Goal: Task Accomplishment & Management: Manage account settings

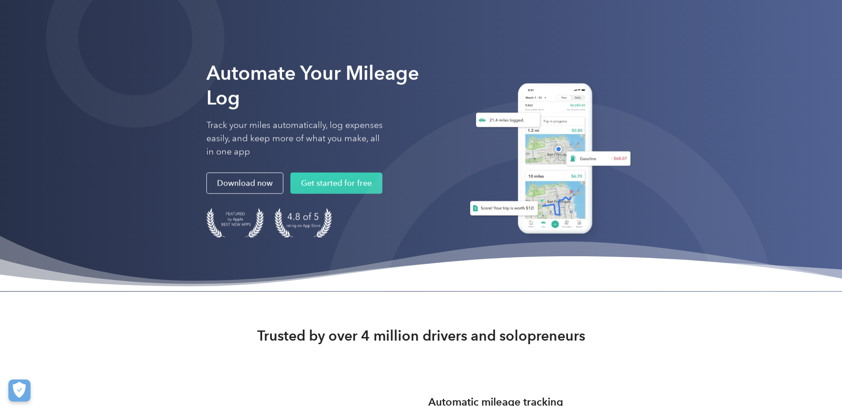
click at [636, 74] on div at bounding box center [547, 157] width 177 height 200
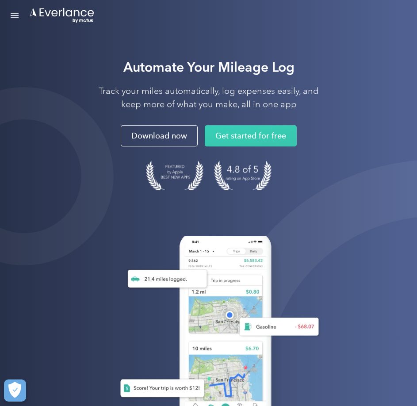
click at [14, 15] on link "Open Menu" at bounding box center [14, 15] width 15 height 17
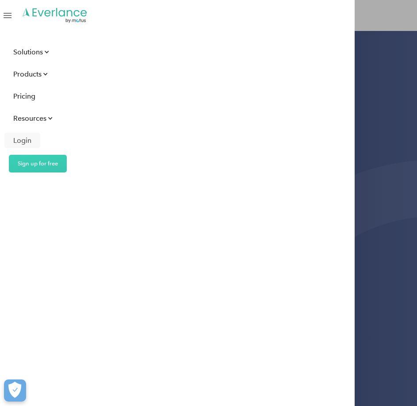
click at [28, 145] on div "Login" at bounding box center [22, 140] width 18 height 11
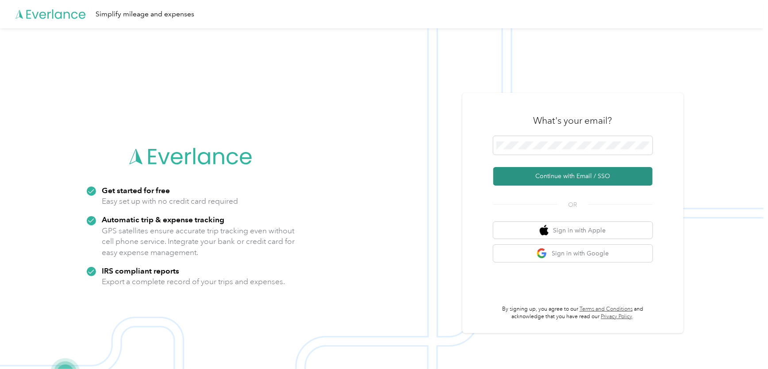
click at [551, 175] on button "Continue with Email / SSO" at bounding box center [572, 176] width 159 height 19
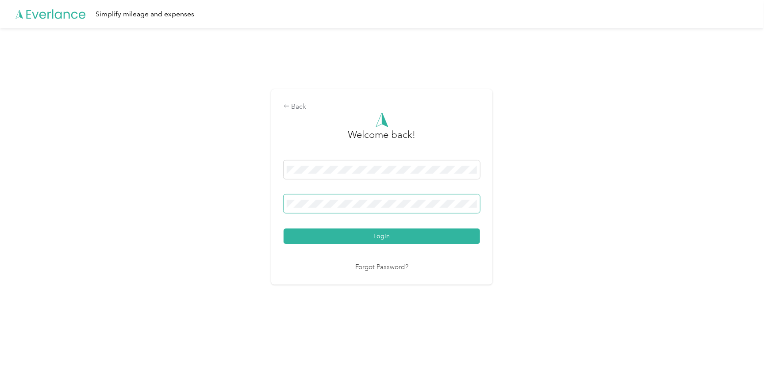
click at [310, 199] on span at bounding box center [381, 204] width 196 height 19
click at [283, 229] on button "Login" at bounding box center [381, 236] width 196 height 15
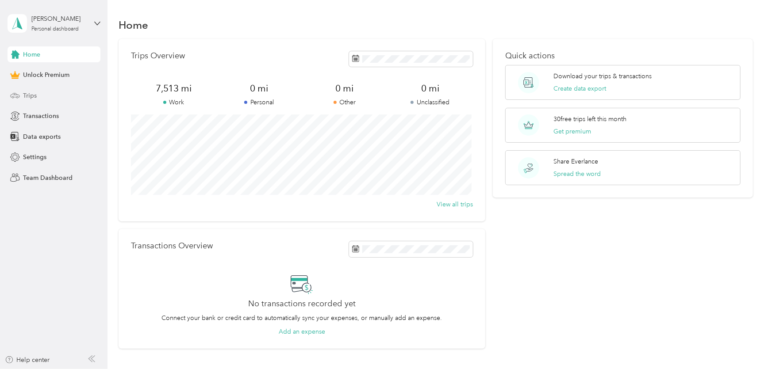
click at [37, 93] on div "Trips" at bounding box center [54, 96] width 93 height 16
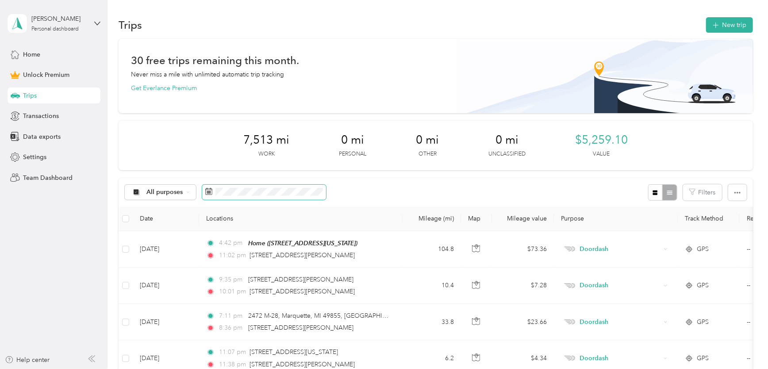
click at [250, 187] on span at bounding box center [264, 192] width 124 height 15
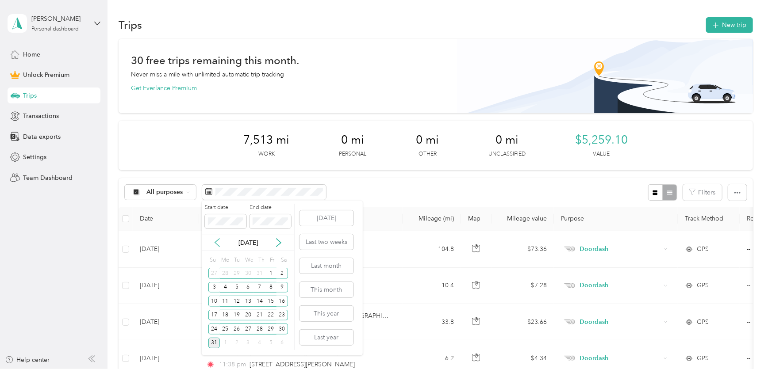
click at [216, 244] on icon at bounding box center [217, 243] width 4 height 8
click at [224, 314] on div "21" at bounding box center [225, 315] width 11 height 11
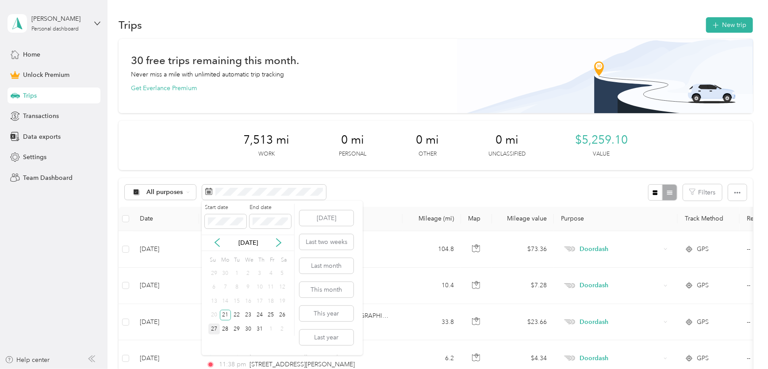
click at [215, 328] on div "27" at bounding box center [213, 329] width 11 height 11
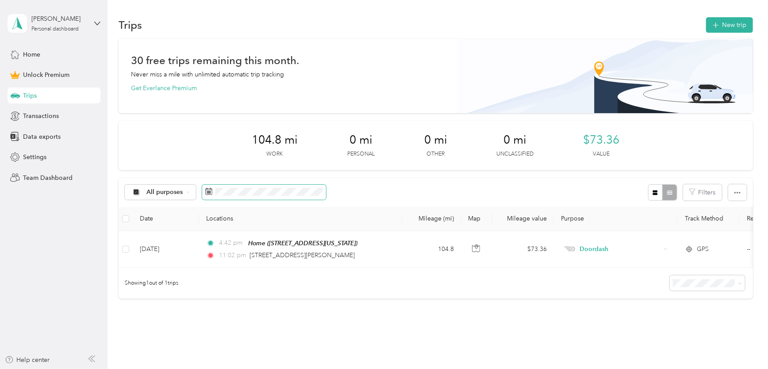
click at [207, 190] on icon at bounding box center [208, 191] width 7 height 7
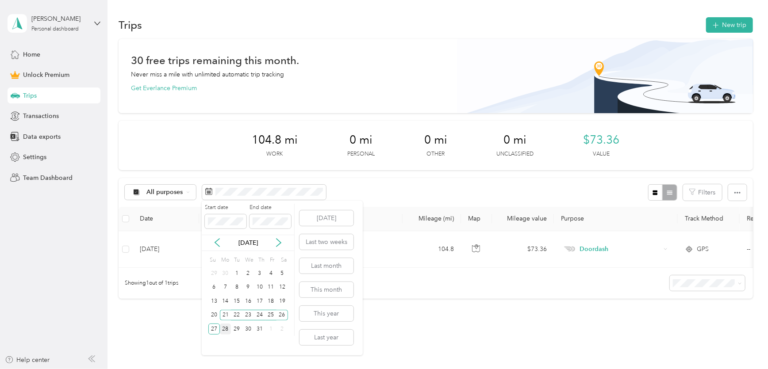
click at [227, 328] on div "28" at bounding box center [225, 329] width 11 height 11
click at [279, 243] on icon at bounding box center [278, 242] width 9 height 9
click at [214, 286] on div "3" at bounding box center [213, 287] width 11 height 11
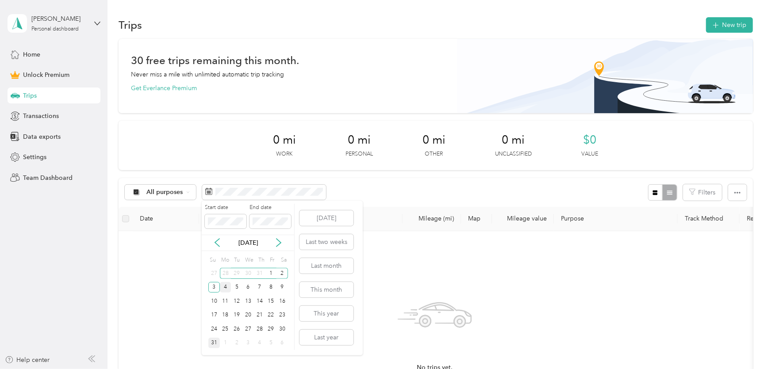
click at [226, 287] on div "4" at bounding box center [225, 287] width 11 height 11
click at [214, 301] on div "10" at bounding box center [213, 301] width 11 height 11
click at [224, 302] on div "11" at bounding box center [225, 301] width 11 height 11
click at [214, 315] on div "17" at bounding box center [213, 315] width 11 height 11
click at [226, 317] on div "18" at bounding box center [225, 315] width 11 height 11
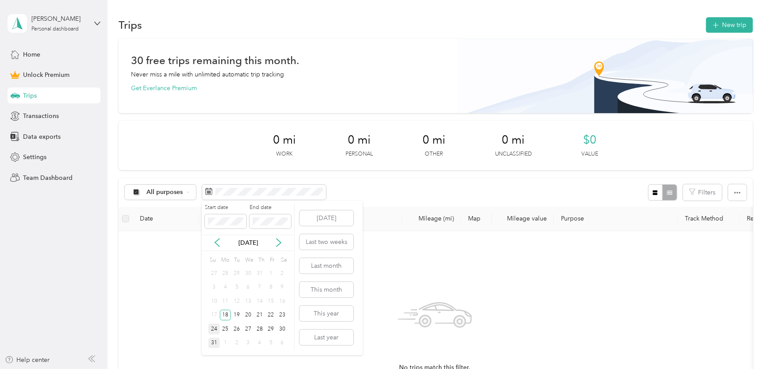
click at [215, 329] on div "24" at bounding box center [213, 329] width 11 height 11
click at [224, 326] on div "25" at bounding box center [225, 329] width 11 height 11
click at [216, 341] on div "31" at bounding box center [213, 343] width 11 height 11
click at [57, 25] on div "[PERSON_NAME] Personal dashboard" at bounding box center [58, 23] width 55 height 18
click at [45, 73] on div "Log out" at bounding box center [32, 72] width 34 height 9
